Goal: Find specific page/section: Find specific page/section

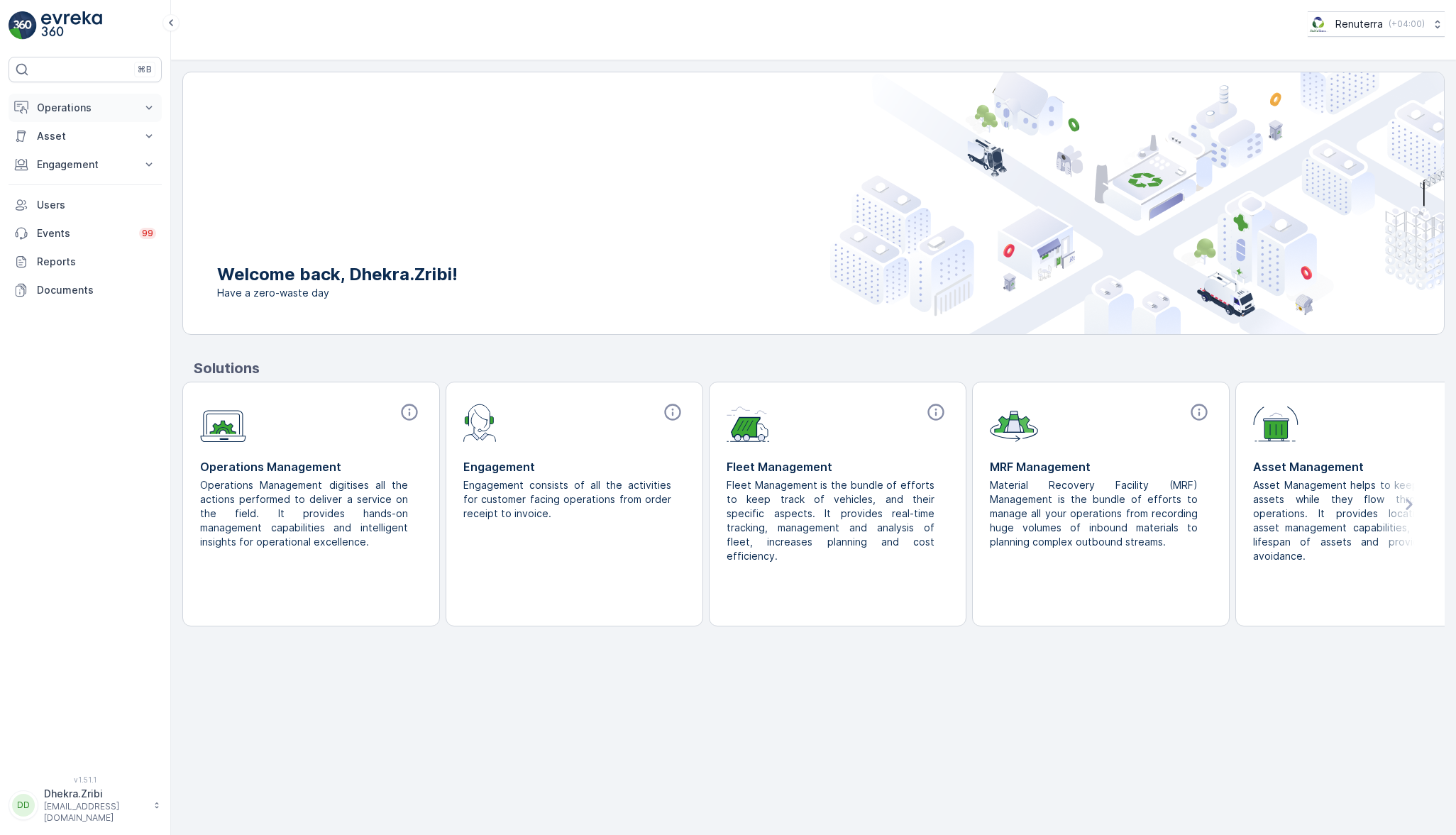
click at [95, 100] on p "Operations" at bounding box center [85, 107] width 97 height 14
click at [82, 153] on link "Planning" at bounding box center [96, 152] width 131 height 20
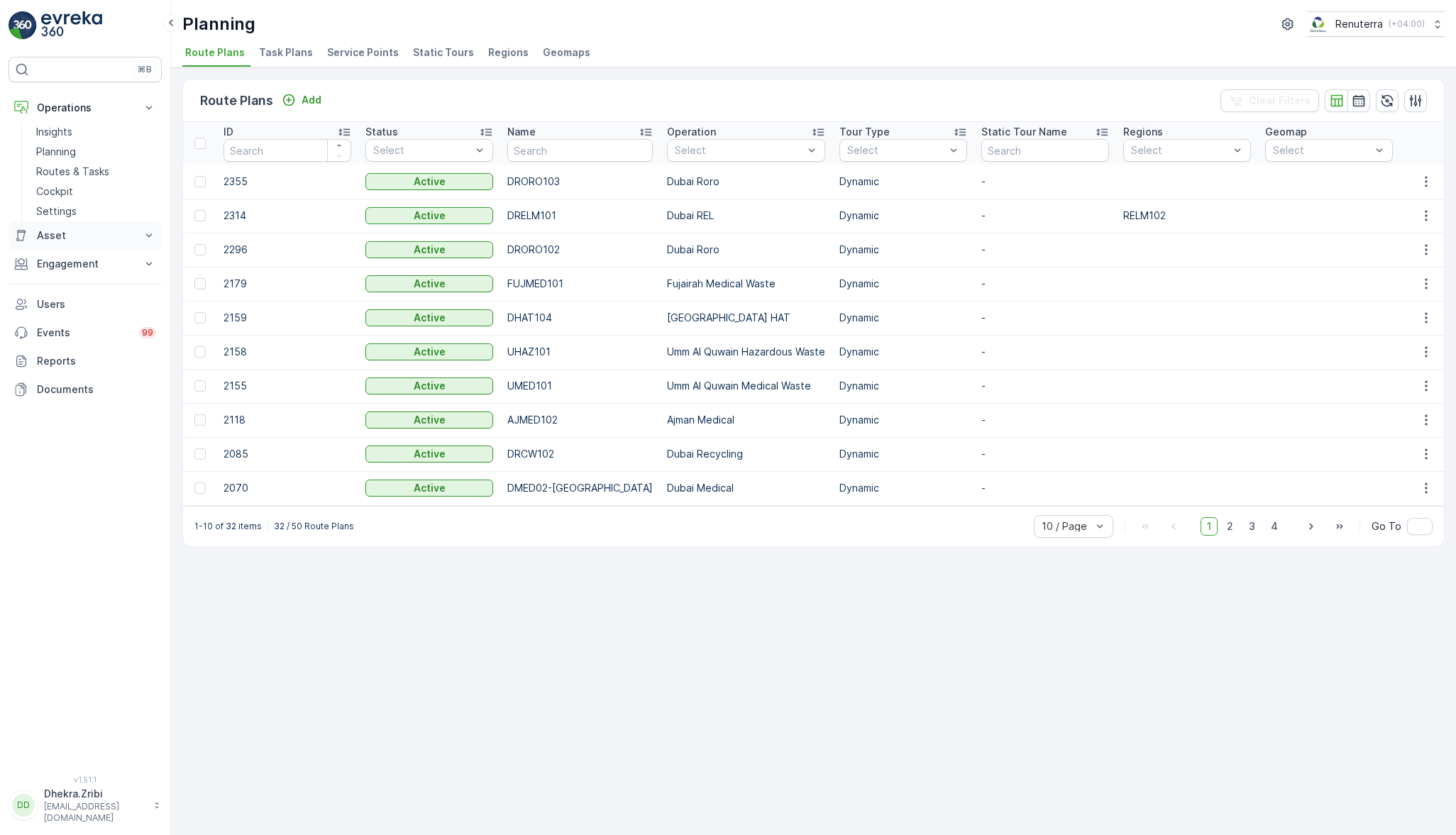
click at [103, 239] on p "Asset" at bounding box center [85, 235] width 97 height 14
click at [115, 287] on p "Engagement" at bounding box center [85, 283] width 97 height 14
click at [63, 325] on p "Entities" at bounding box center [54, 327] width 35 height 14
